Goal: Task Accomplishment & Management: Complete application form

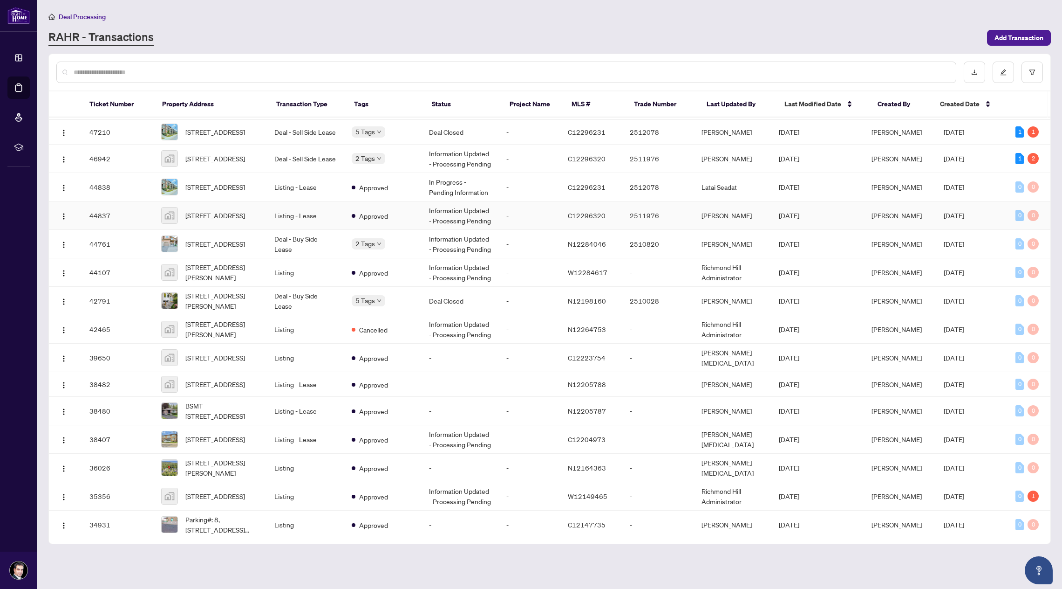
scroll to position [150, 0]
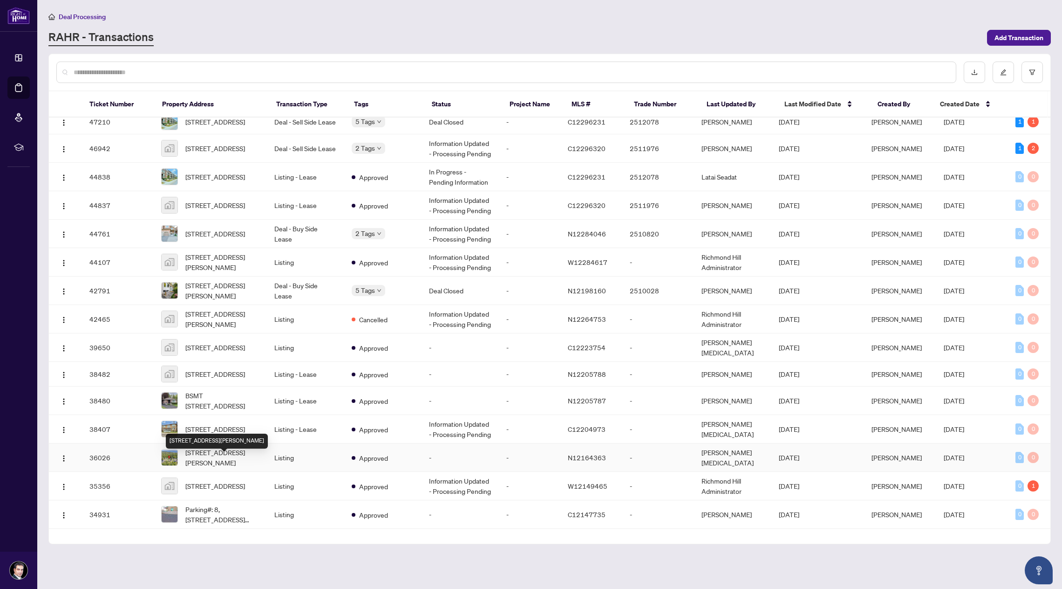
click at [227, 459] on span "[STREET_ADDRESS][PERSON_NAME]" at bounding box center [222, 457] width 74 height 21
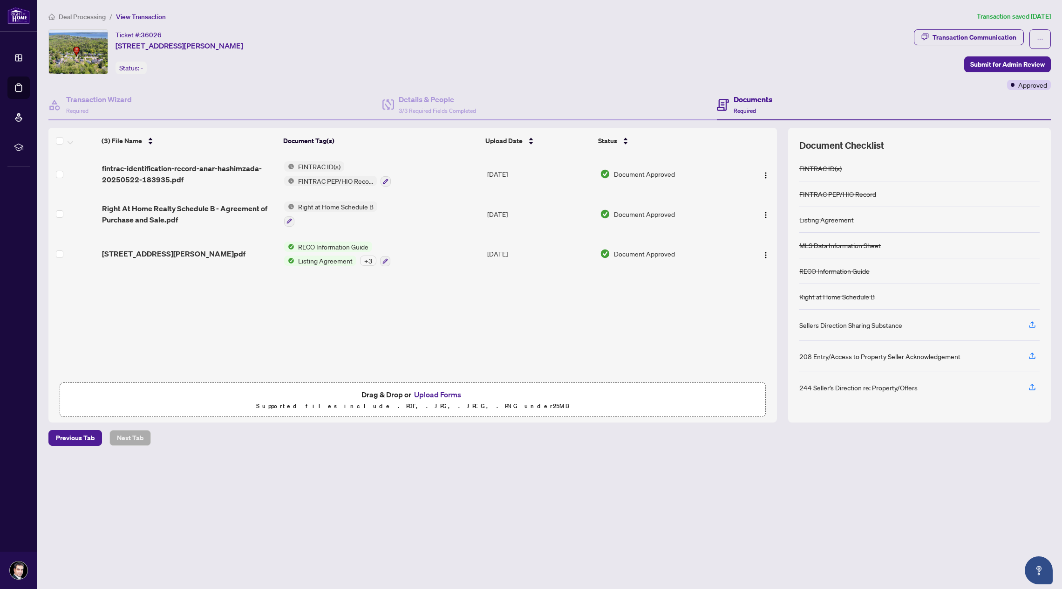
click at [418, 392] on button "Upload Forms" at bounding box center [437, 394] width 53 height 12
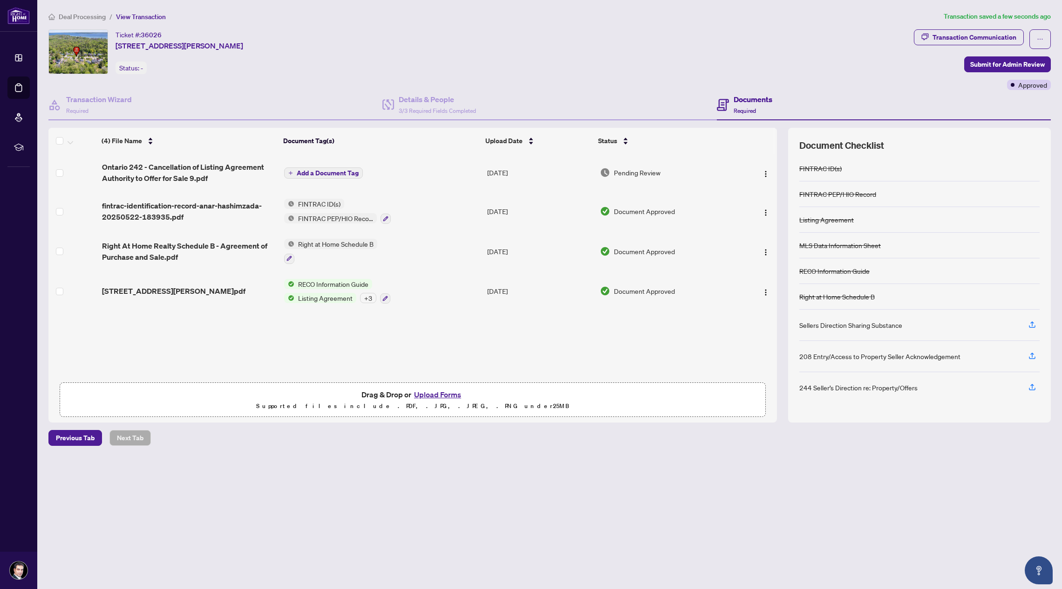
click at [345, 171] on span "Add a Document Tag" at bounding box center [328, 173] width 62 height 7
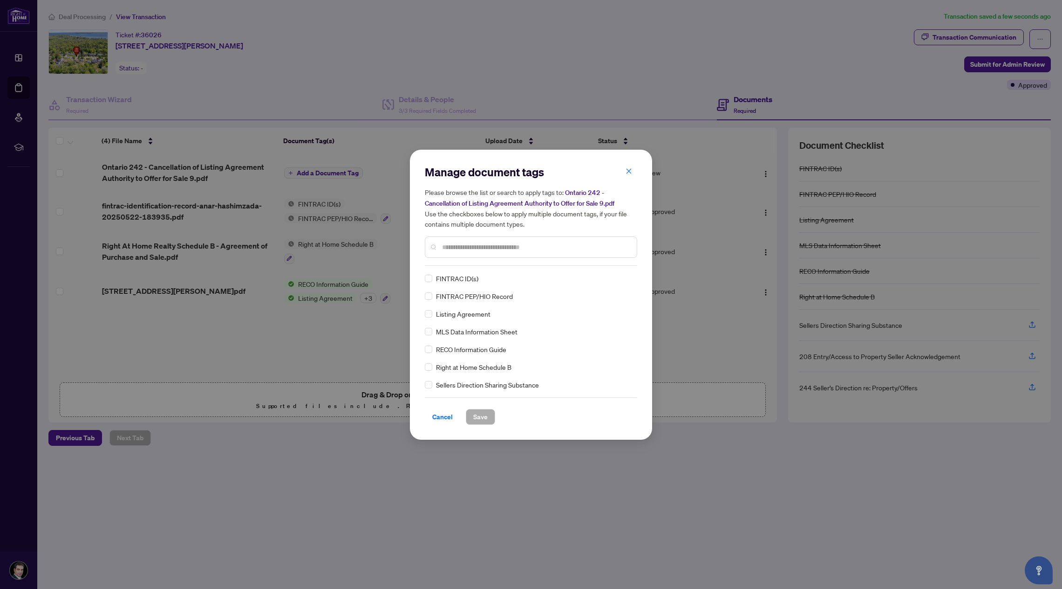
click at [480, 245] on input "text" at bounding box center [535, 247] width 187 height 10
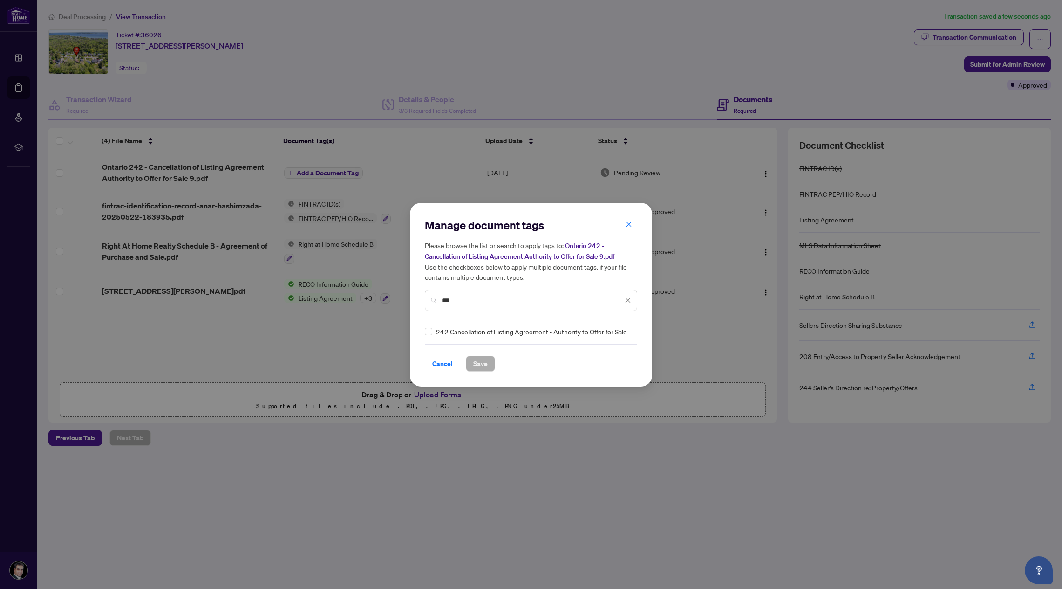
type input "***"
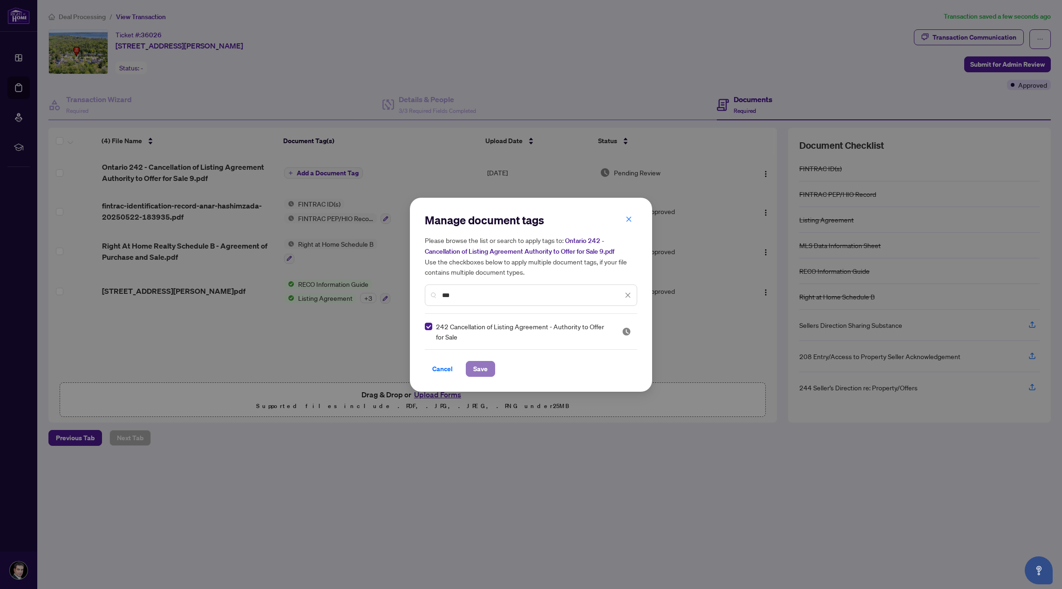
click at [482, 367] on span "Save" at bounding box center [480, 368] width 14 height 15
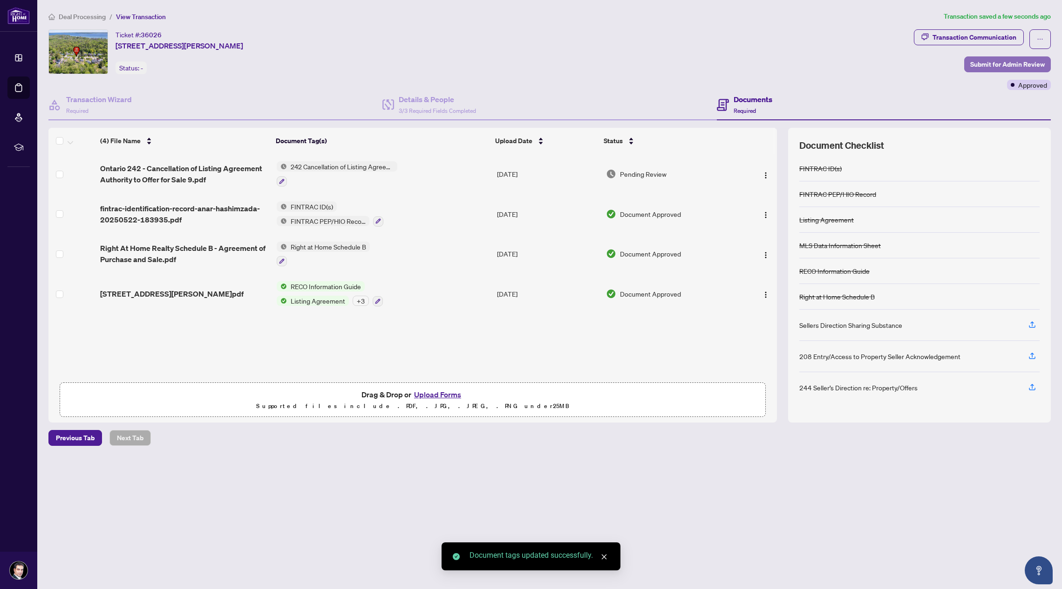
click at [993, 66] on span "Submit for Admin Review" at bounding box center [1008, 64] width 75 height 15
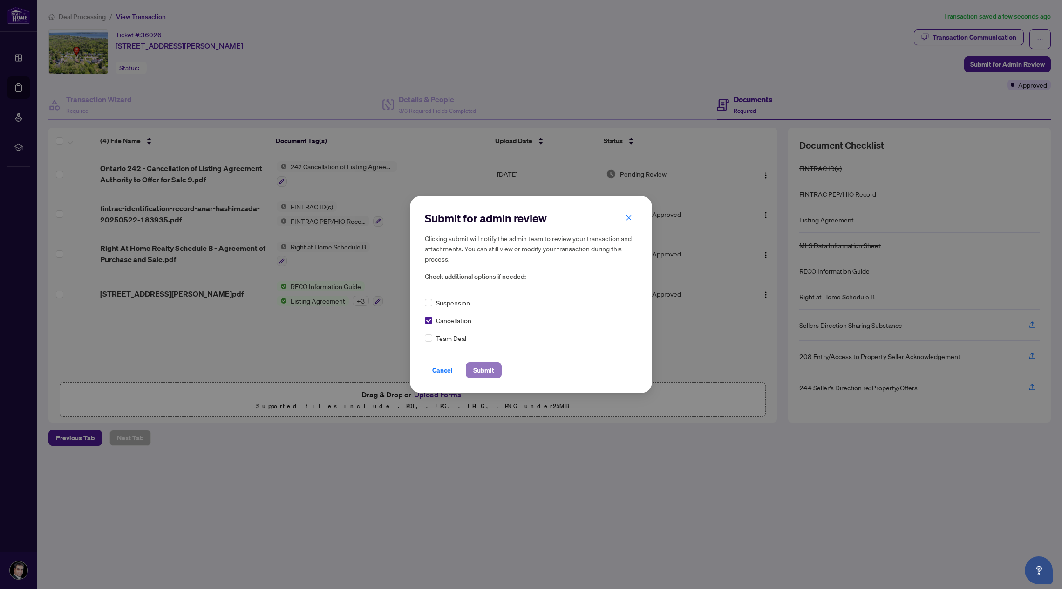
click at [483, 367] on span "Submit" at bounding box center [483, 370] width 21 height 15
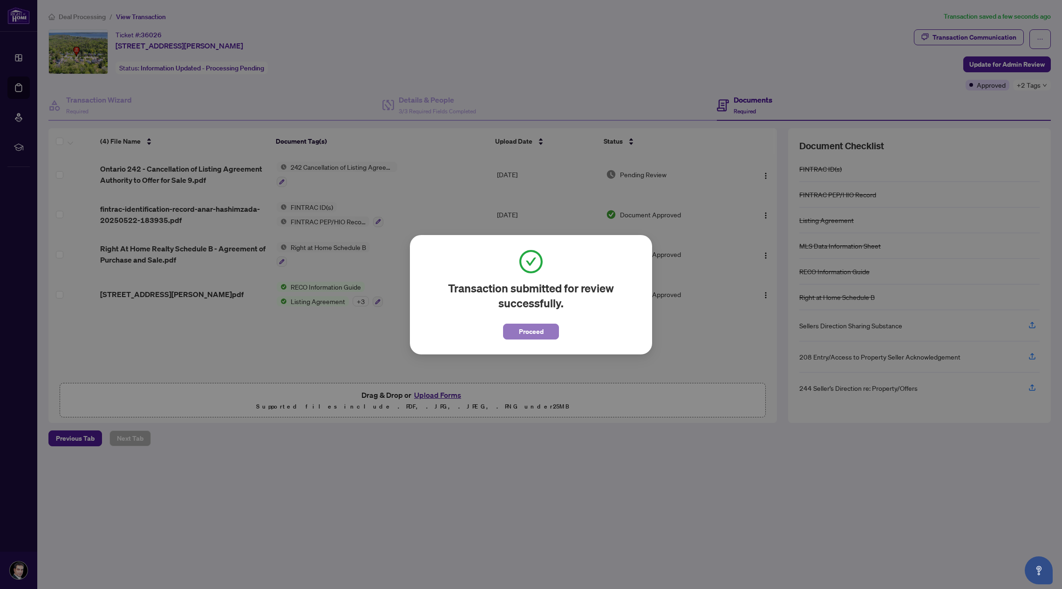
click at [548, 328] on button "Proceed" at bounding box center [531, 331] width 56 height 16
